Goal: Task Accomplishment & Management: Manage account settings

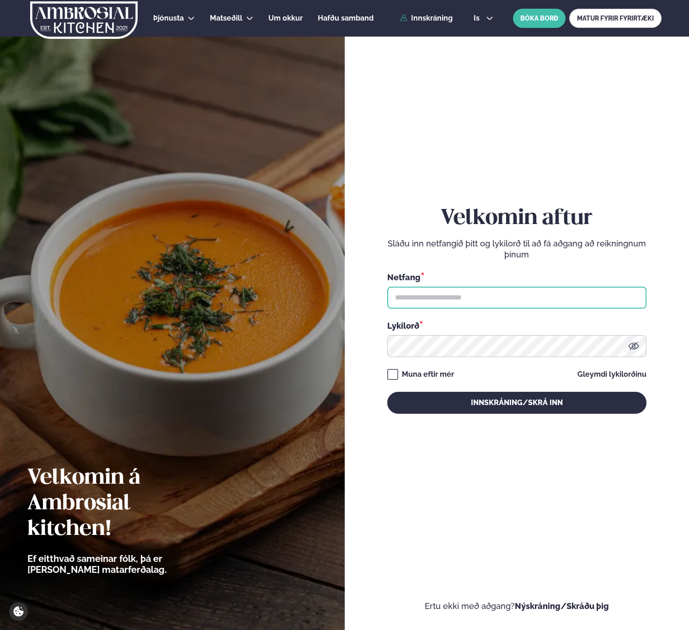
click at [398, 300] on input "text" at bounding box center [516, 298] width 259 height 22
type input "**********"
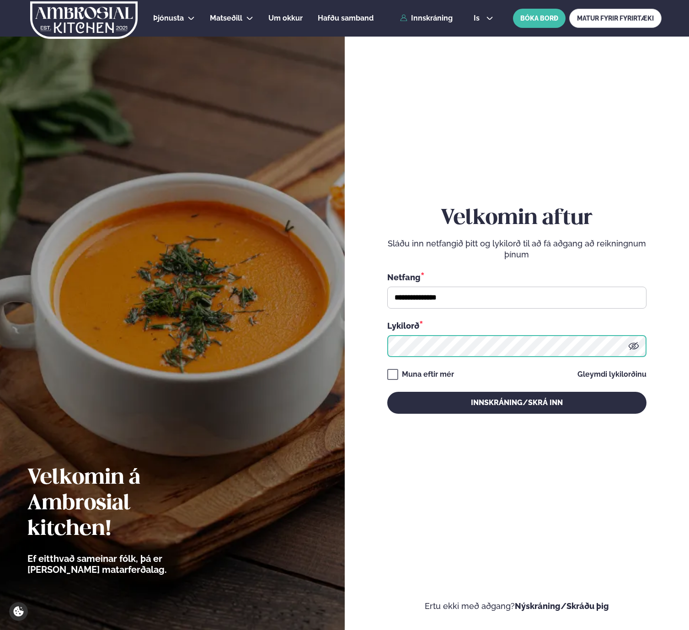
click at [387, 392] on button "Innskráning/Skrá inn" at bounding box center [516, 403] width 259 height 22
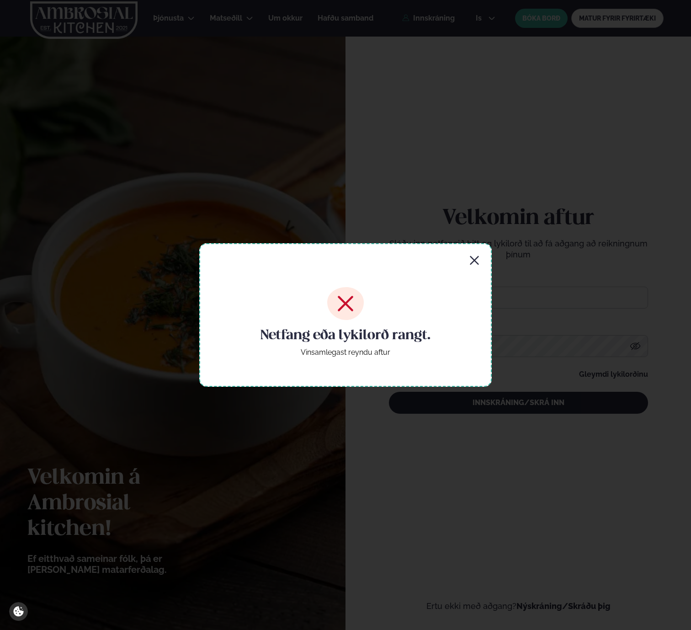
click at [485, 262] on div "Netfang eða lykilorð rangt. Vinsamlegast reyndu aftur" at bounding box center [345, 315] width 293 height 144
click at [482, 261] on div "Netfang eða lykilorð rangt. Vinsamlegast reyndu aftur" at bounding box center [345, 315] width 293 height 144
click at [474, 259] on icon "button" at bounding box center [474, 260] width 9 height 9
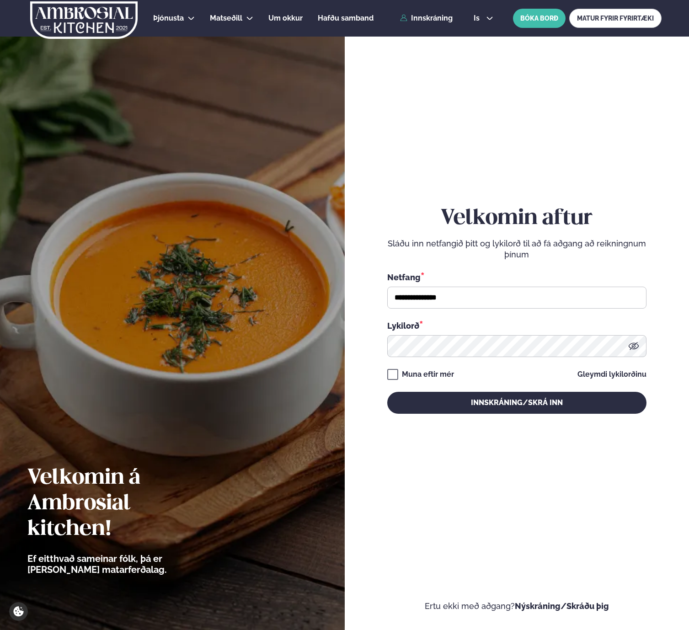
click at [460, 358] on div "**********" at bounding box center [516, 310] width 259 height 208
click at [631, 347] on icon at bounding box center [633, 346] width 11 height 11
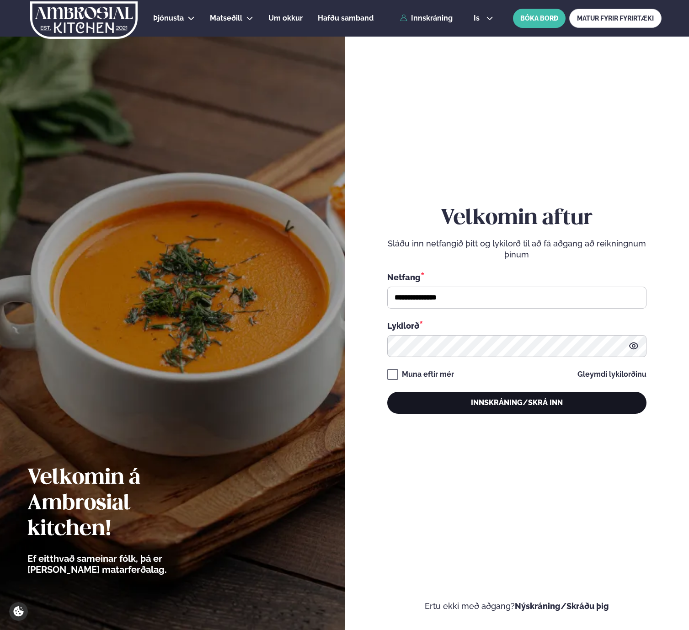
click at [525, 400] on button "Innskráning/Skrá inn" at bounding box center [516, 403] width 259 height 22
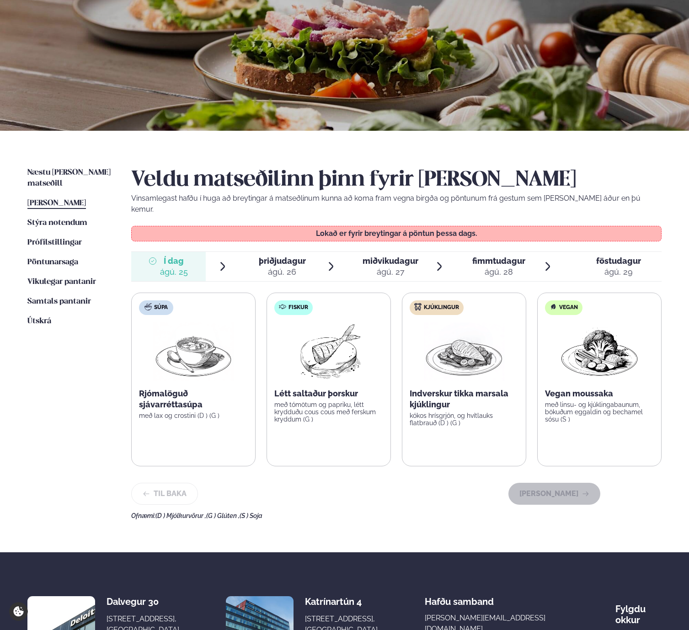
scroll to position [73, 0]
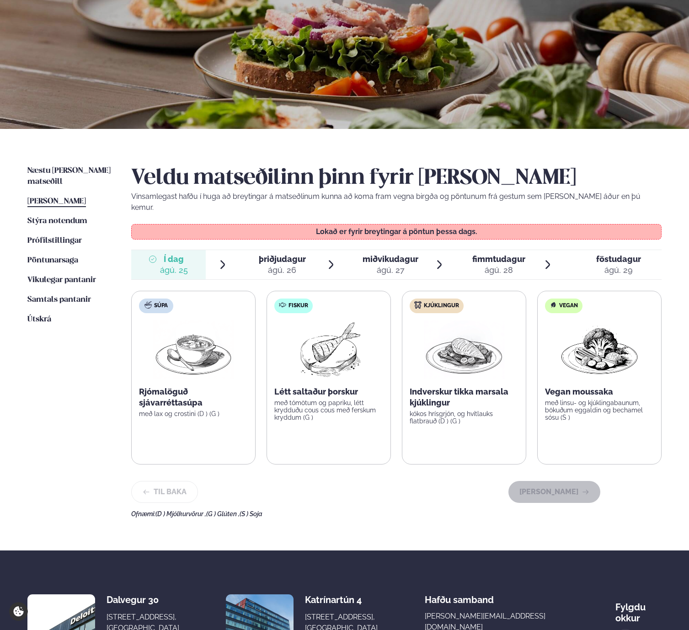
click at [431, 265] on li "miðvikudagur mið. [DATE]" at bounding box center [396, 264] width 97 height 29
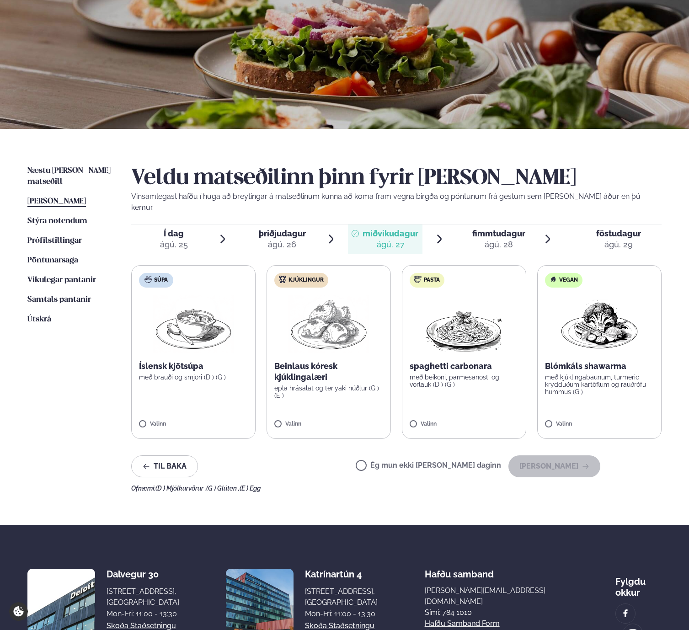
click at [407, 265] on label "Pasta spaghetti carbonara með beikoni, parmesanosti og vorlauk (D ) (G ) Valinn" at bounding box center [464, 352] width 124 height 174
click at [174, 228] on span "Í dag" at bounding box center [174, 233] width 28 height 11
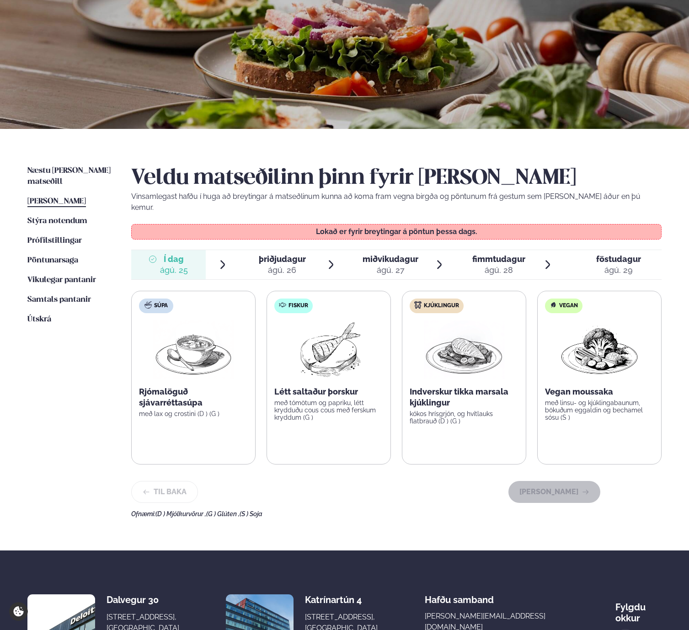
click at [303, 254] on div "þriðjudagur þri." at bounding box center [282, 259] width 47 height 11
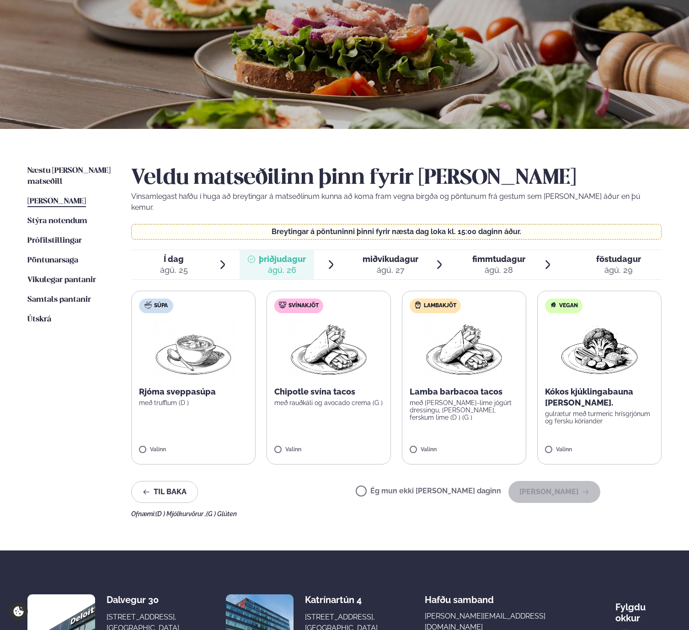
click at [482, 265] on div "ágú. 28" at bounding box center [498, 270] width 53 height 11
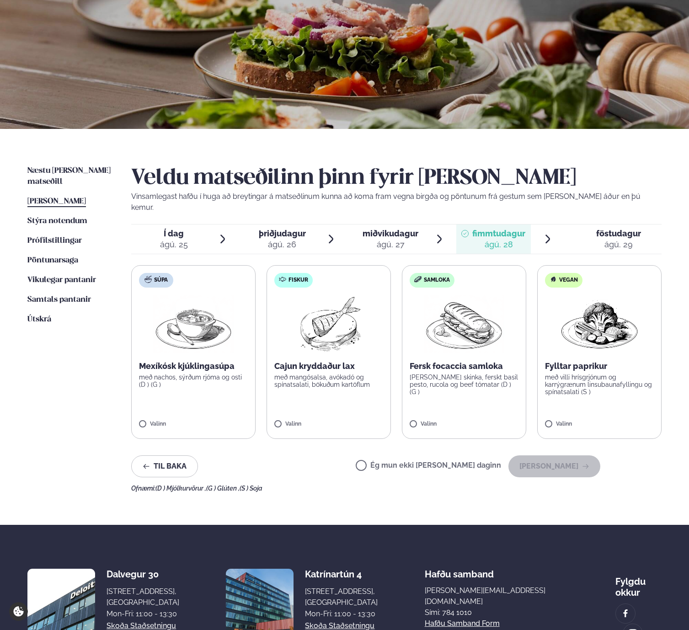
click at [351, 249] on div "Veldu matseðilinn þinn fyrir [PERSON_NAME] Vinsamlegast hafðu í huga að breytin…" at bounding box center [396, 329] width 530 height 327
click at [283, 229] on span "þriðjudagur" at bounding box center [282, 234] width 47 height 10
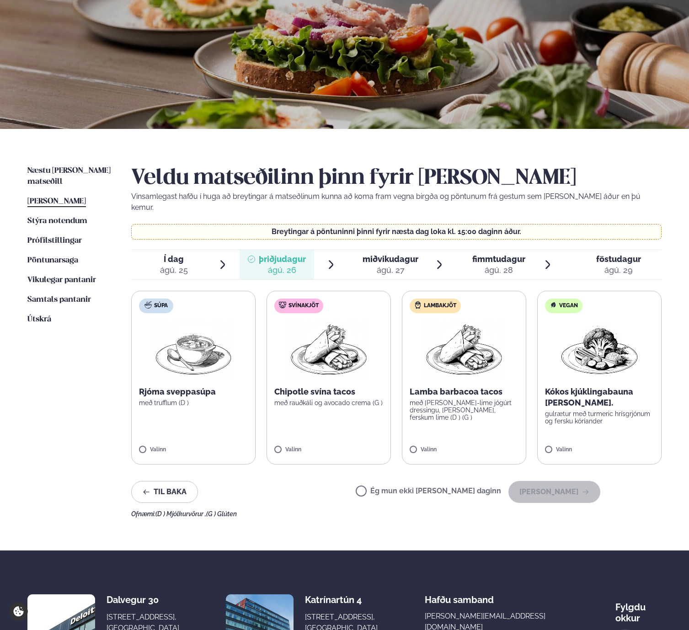
click at [187, 253] on span "Í dag Í d. [DATE]" at bounding box center [168, 264] width 75 height 29
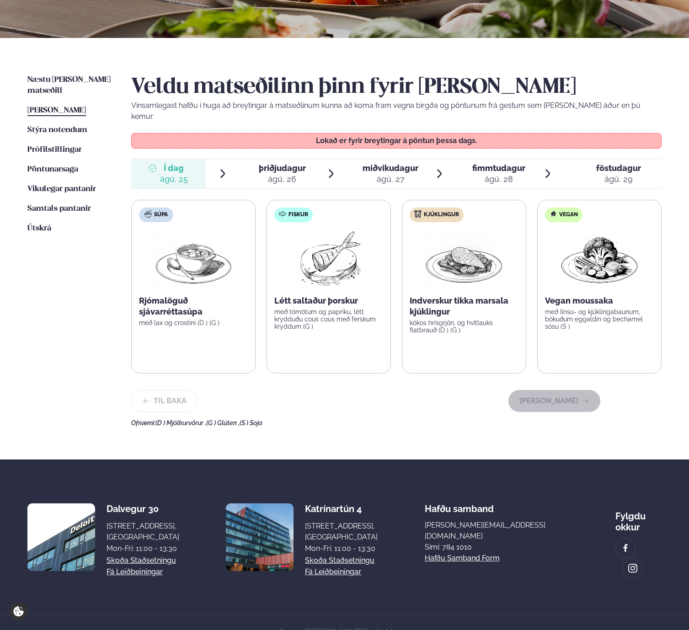
scroll to position [168, 0]
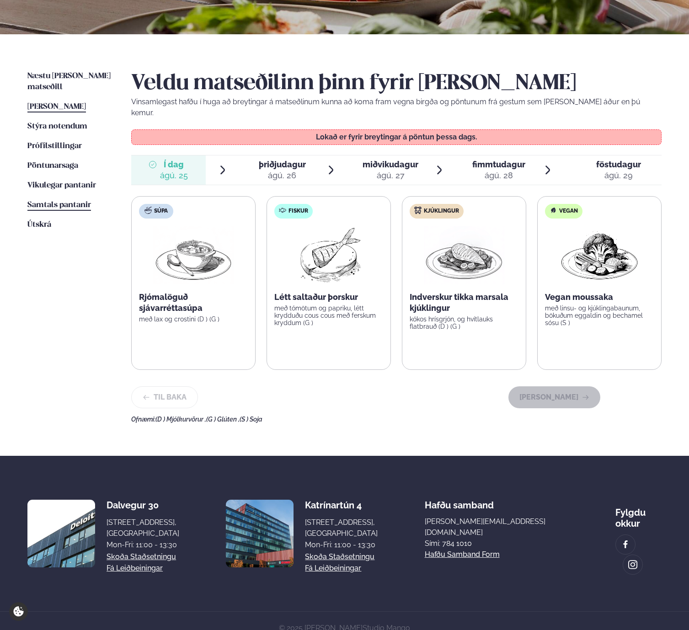
click at [76, 201] on span "Samtals pantanir" at bounding box center [59, 205] width 64 height 8
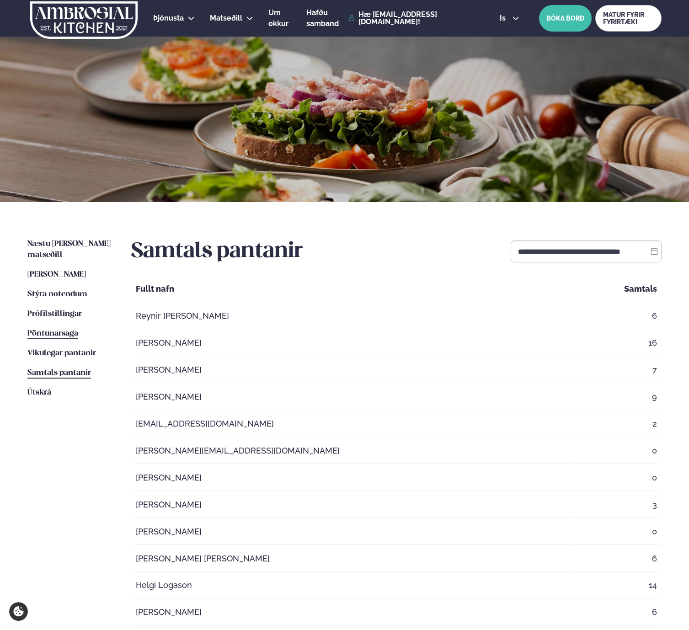
click at [63, 330] on span "Pöntunarsaga" at bounding box center [52, 334] width 51 height 8
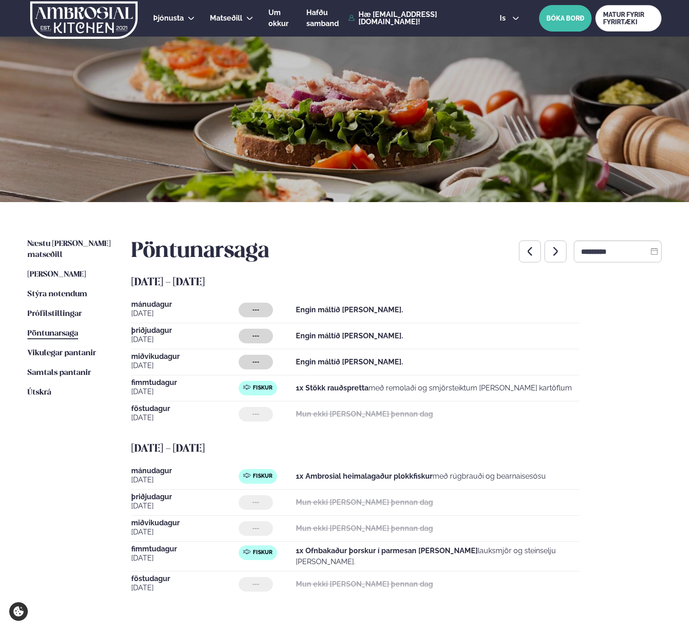
drag, startPoint x: 426, startPoint y: 314, endPoint x: 236, endPoint y: 314, distance: 190.2
click at [230, 309] on div "[DATE] --- Engin máltíð [PERSON_NAME]." at bounding box center [355, 312] width 448 height 22
click at [80, 271] on span "[PERSON_NAME]" at bounding box center [56, 275] width 59 height 8
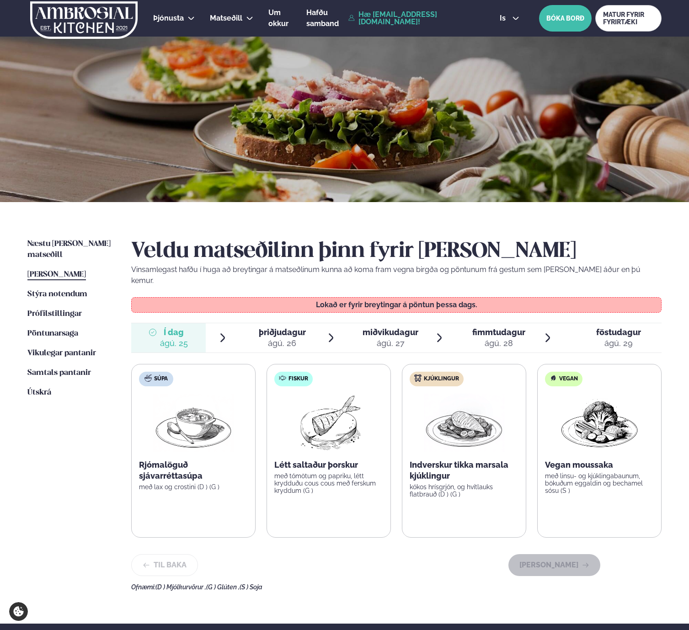
drag, startPoint x: 316, startPoint y: 344, endPoint x: 294, endPoint y: 325, distance: 29.2
click at [316, 343] on div "Veldu matseðilinn þinn fyrir [PERSON_NAME] Vinsamlegast hafðu í huga að breytin…" at bounding box center [396, 415] width 530 height 352
click at [294, 327] on span "þriðjudagur" at bounding box center [282, 332] width 47 height 10
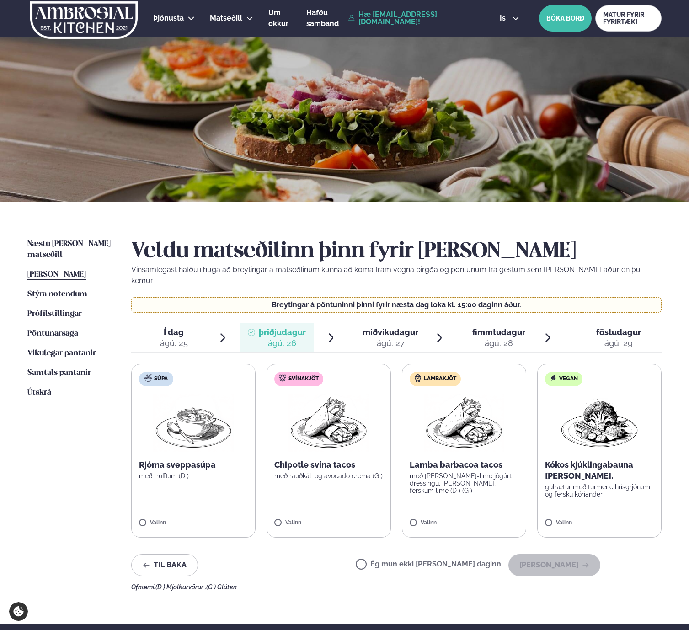
drag, startPoint x: 180, startPoint y: 333, endPoint x: 302, endPoint y: 339, distance: 122.2
click at [180, 338] on div "ágú. 25" at bounding box center [174, 343] width 28 height 11
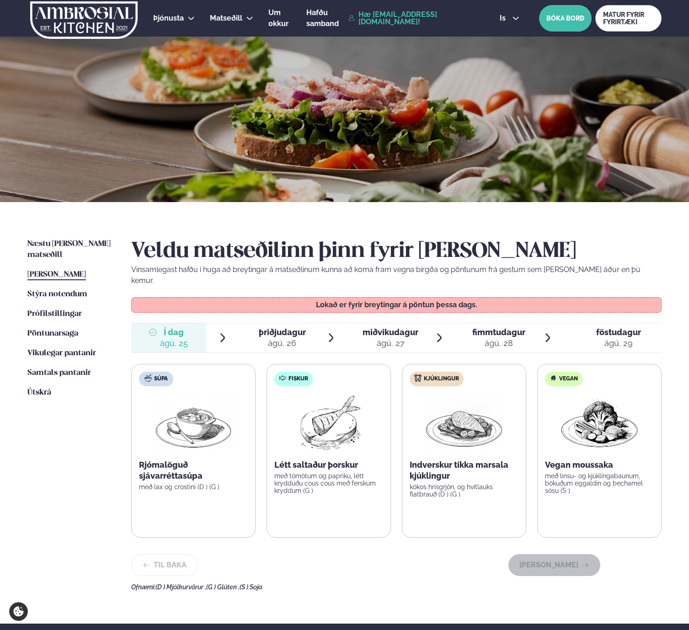
drag, startPoint x: 70, startPoint y: 305, endPoint x: 62, endPoint y: 316, distance: 13.4
click at [70, 310] on span "Prófílstillingar" at bounding box center [54, 314] width 54 height 8
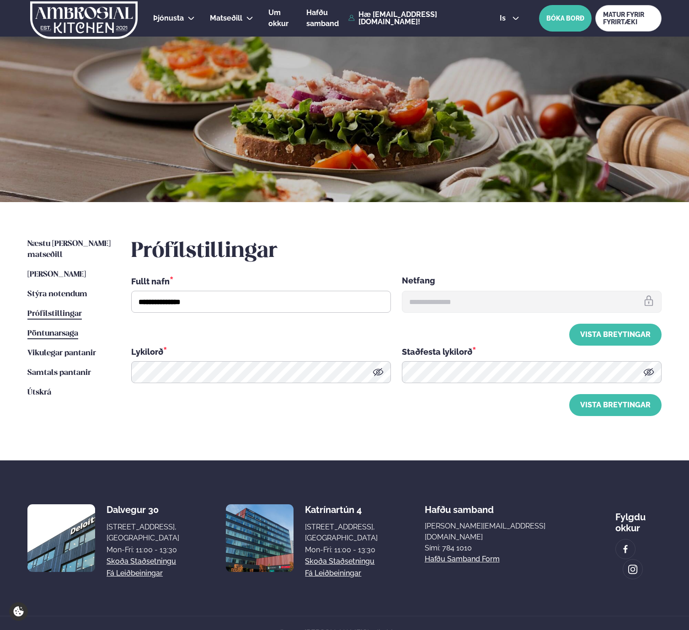
click at [57, 330] on span "Pöntunarsaga" at bounding box center [52, 334] width 51 height 8
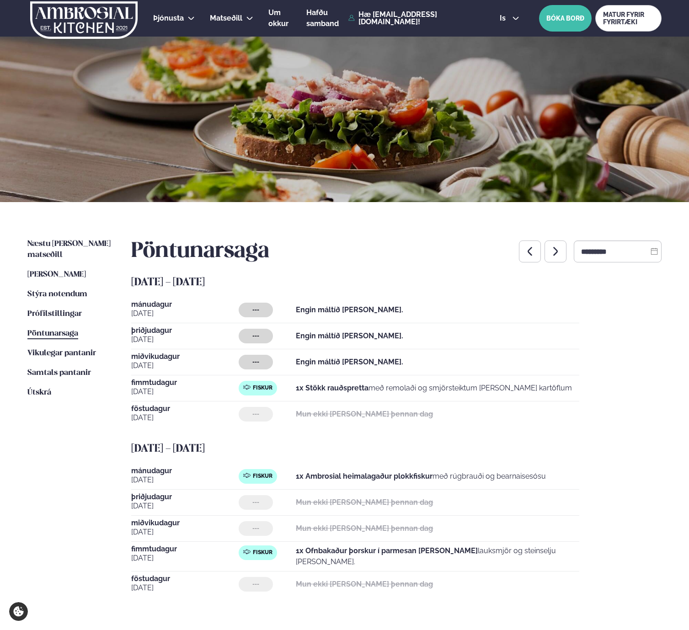
click at [42, 290] on ul "Næstu [PERSON_NAME] matseðill Næsta vika [PERSON_NAME] matseðill Þessa [PERSON_…" at bounding box center [70, 425] width 86 height 373
click at [66, 271] on span "[PERSON_NAME]" at bounding box center [56, 275] width 59 height 8
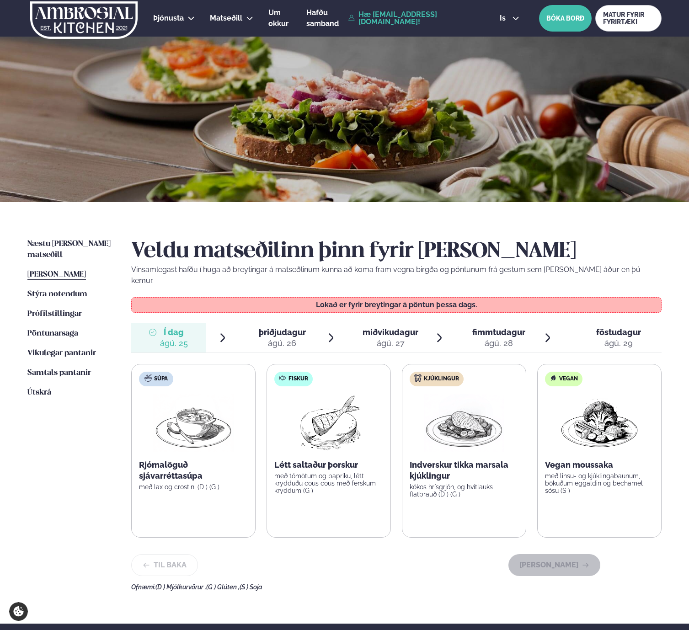
click at [347, 460] on p "Létt saltaður þorskur" at bounding box center [328, 465] width 109 height 11
click at [276, 338] on div "ágú. 26" at bounding box center [282, 343] width 47 height 11
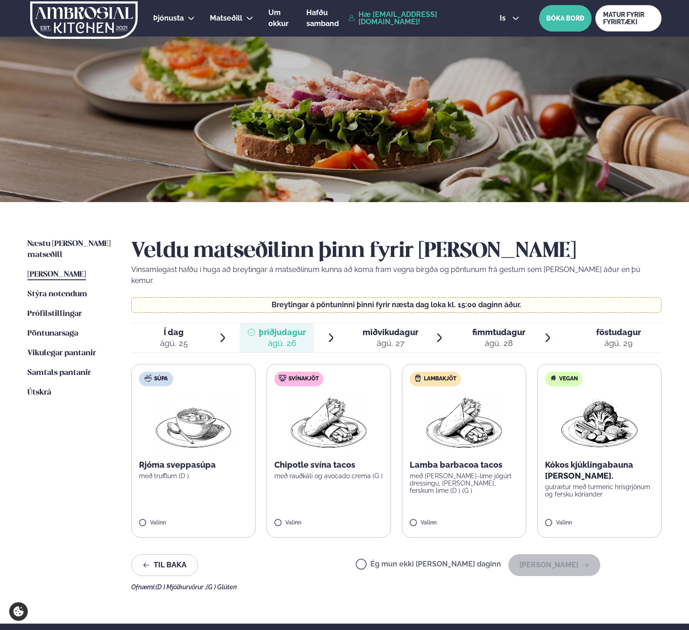
click at [410, 327] on span "miðvikudagur" at bounding box center [391, 332] width 56 height 10
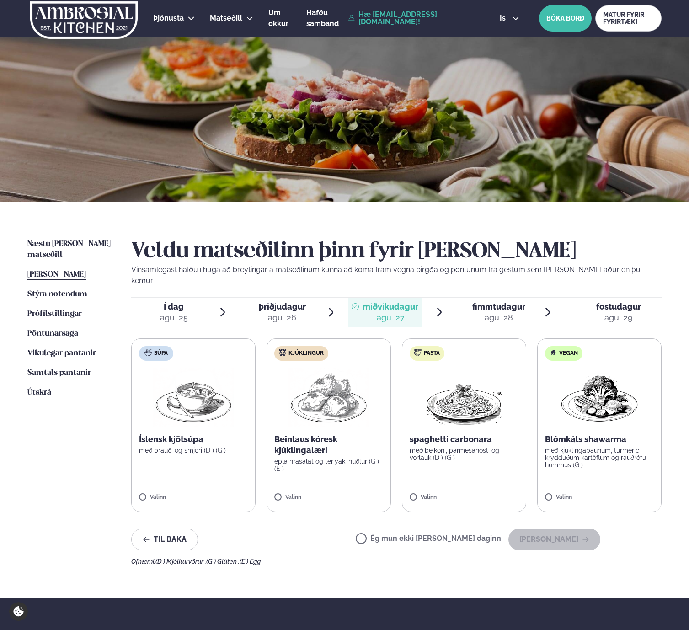
click at [517, 302] on span "fimmtudagur" at bounding box center [498, 307] width 53 height 10
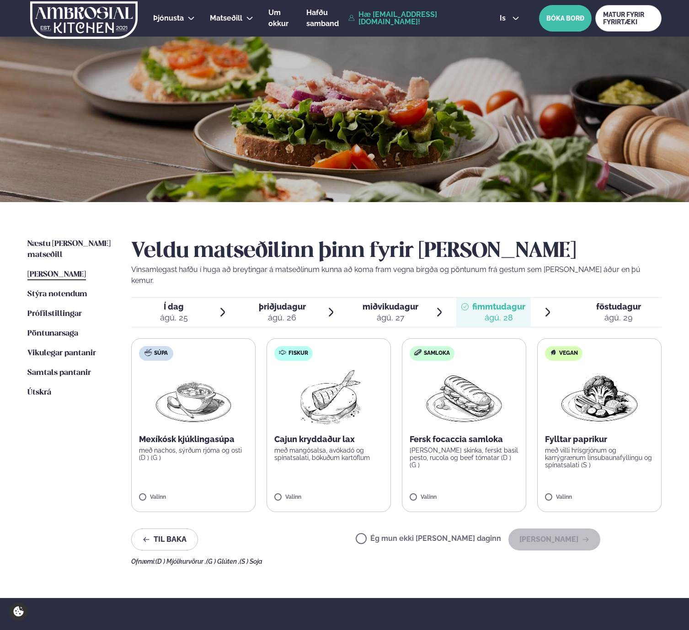
click at [626, 312] on div "ágú. 29" at bounding box center [618, 317] width 45 height 11
